Goal: Transaction & Acquisition: Download file/media

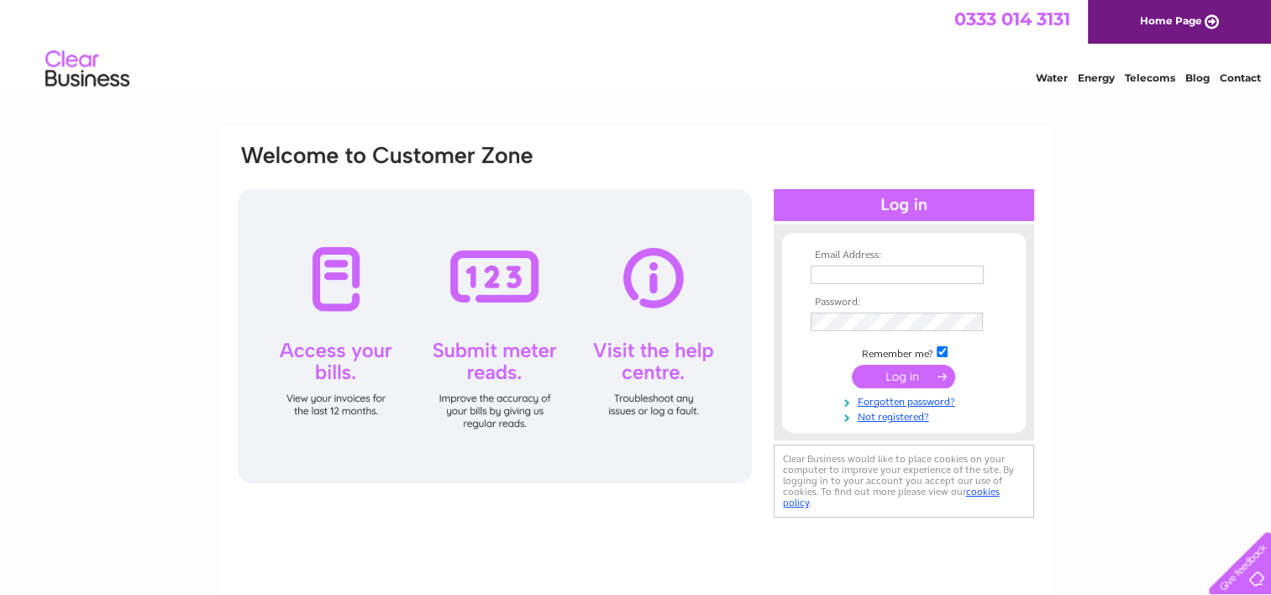
type input "lukegaskellw@gmail.com"
click at [880, 385] on input "submit" at bounding box center [903, 377] width 103 height 24
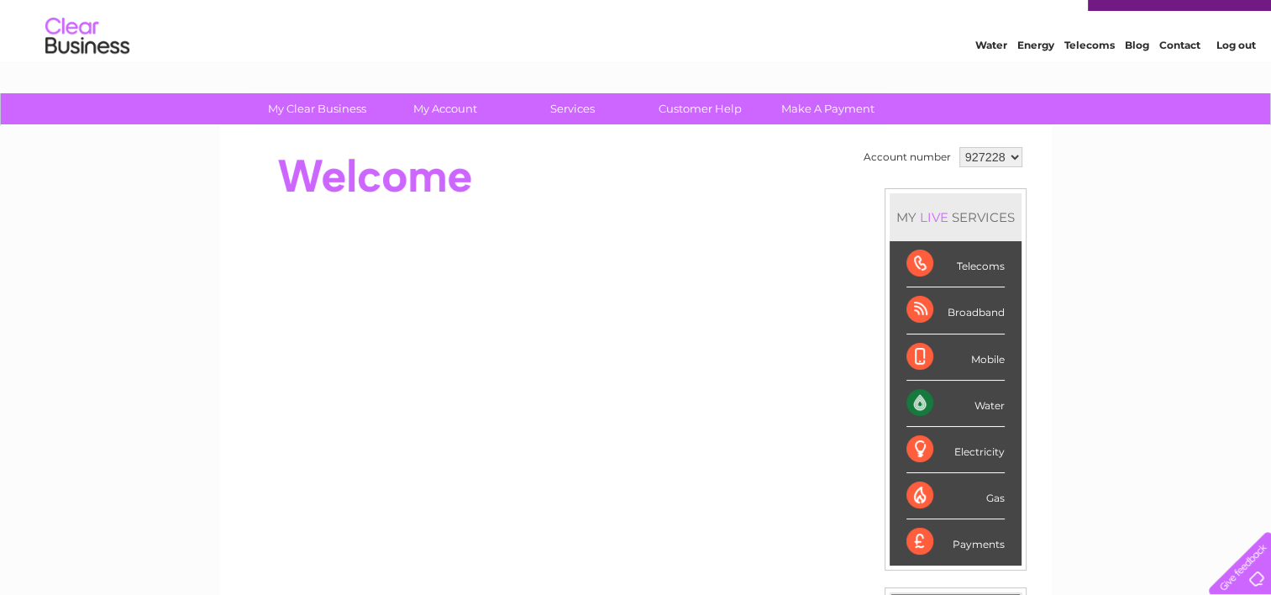
scroll to position [34, 0]
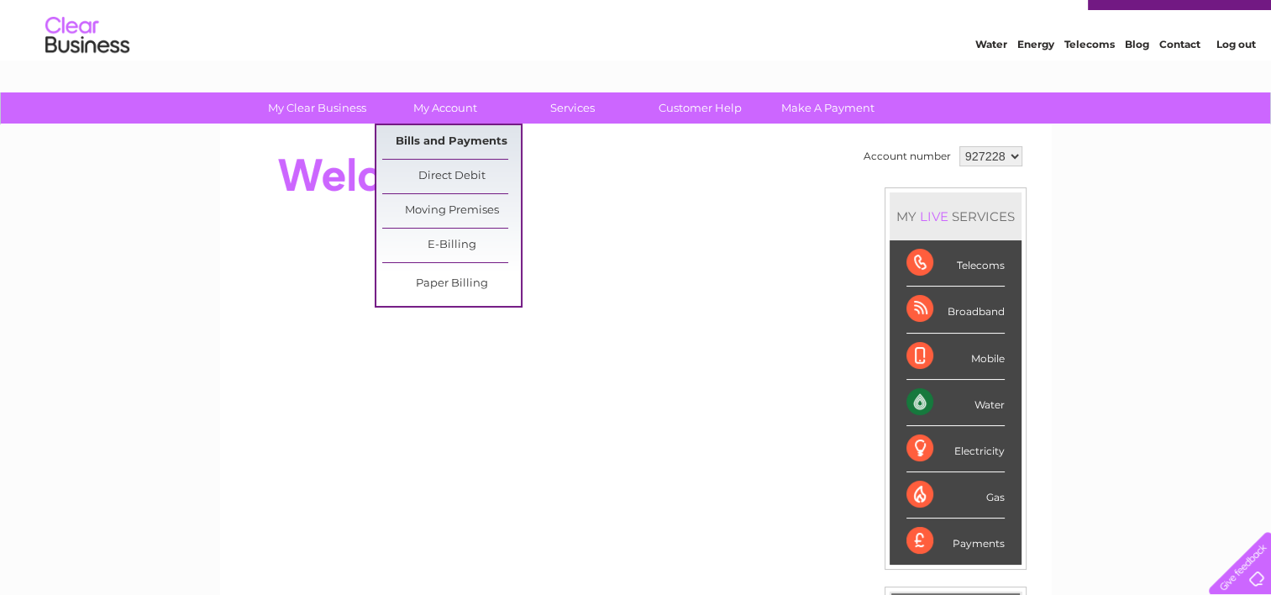
click at [442, 144] on link "Bills and Payments" at bounding box center [451, 142] width 139 height 34
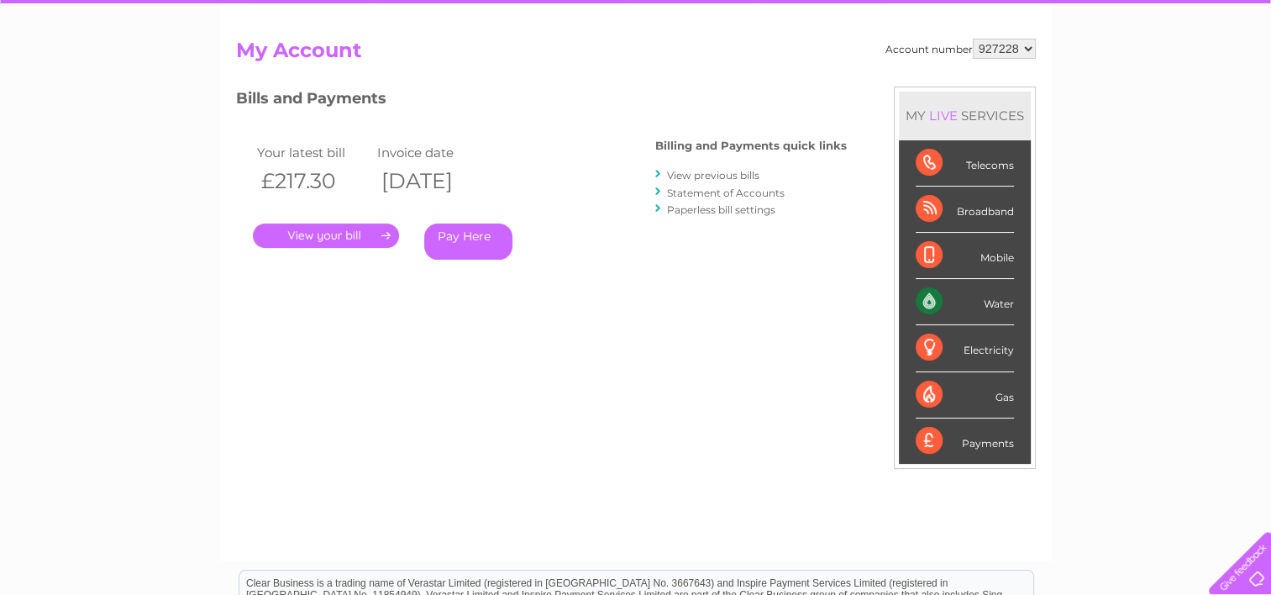
scroll to position [155, 0]
click at [699, 171] on link "View previous bills" at bounding box center [713, 174] width 92 height 13
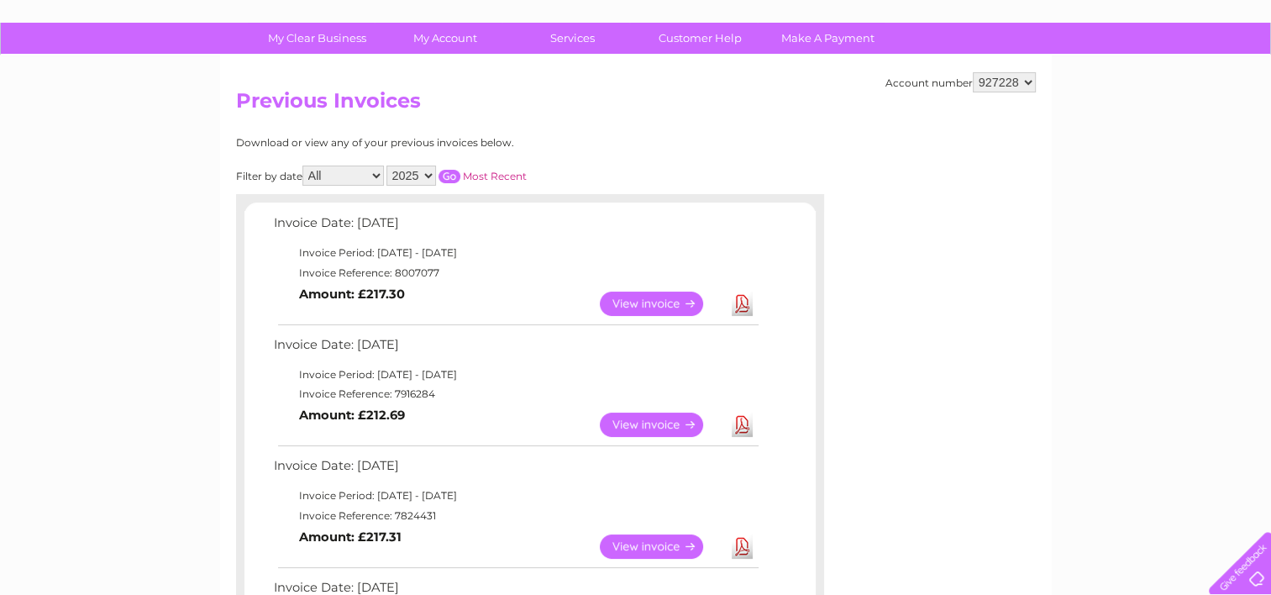
scroll to position [107, 0]
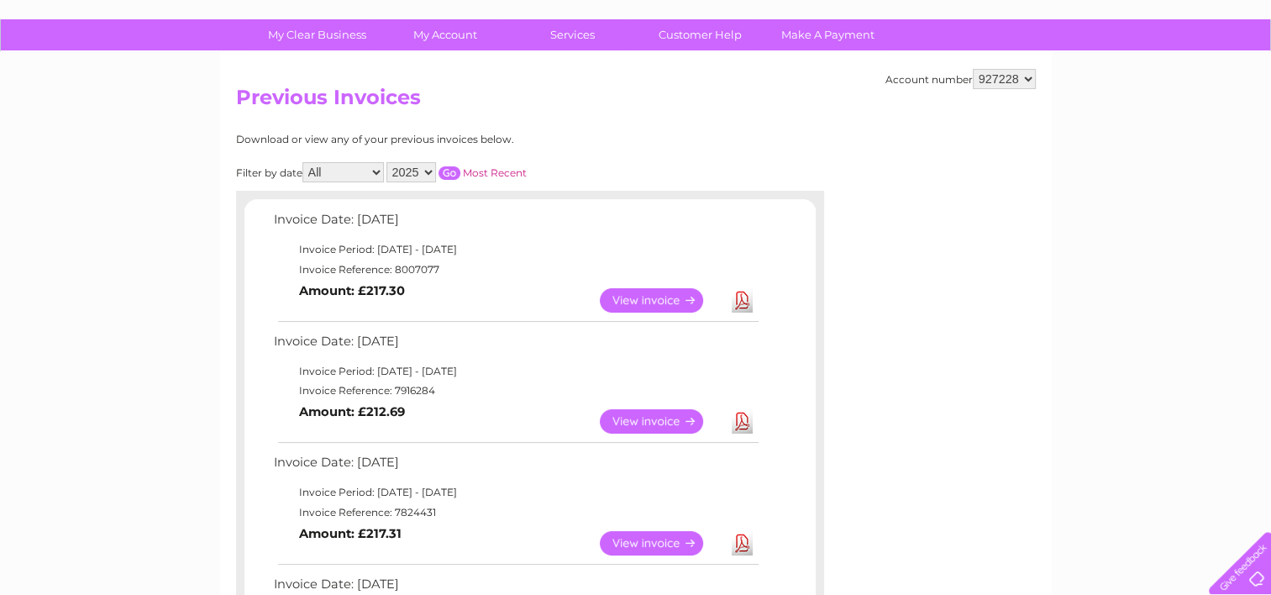
click at [738, 300] on link "Download" at bounding box center [742, 300] width 21 height 24
click at [746, 420] on link "Download" at bounding box center [742, 421] width 21 height 24
